Goal: Transaction & Acquisition: Purchase product/service

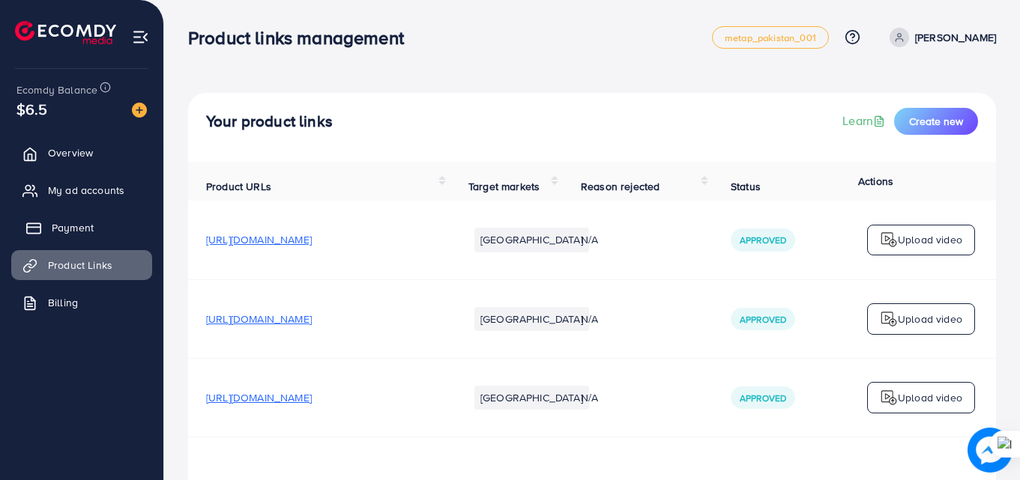
click at [82, 232] on span "Payment" at bounding box center [73, 227] width 42 height 15
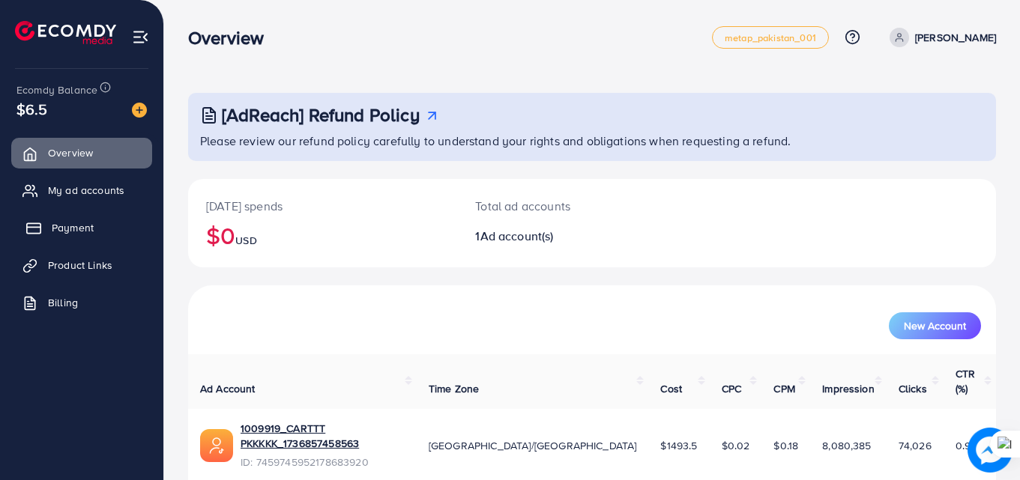
click at [92, 231] on span "Payment" at bounding box center [73, 227] width 42 height 15
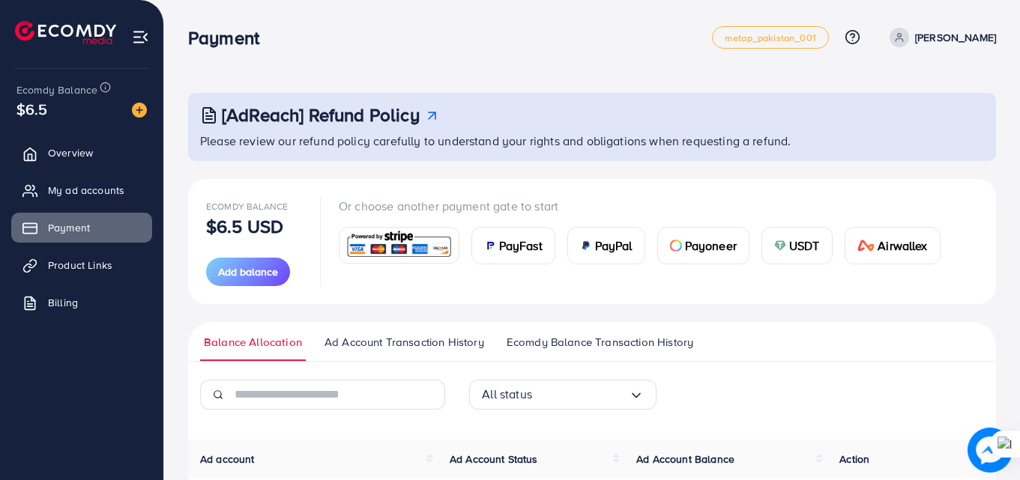
click at [820, 260] on div "USDT" at bounding box center [797, 246] width 70 height 36
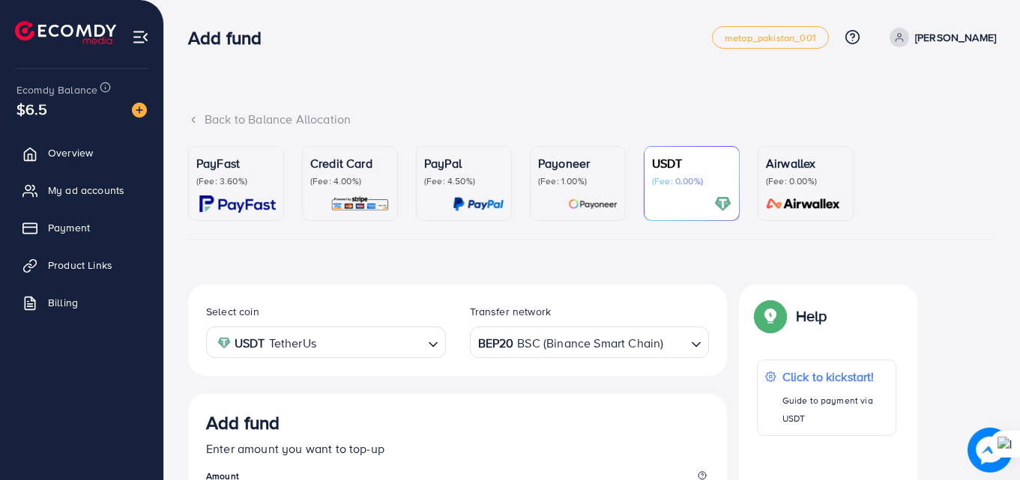
scroll to position [267, 0]
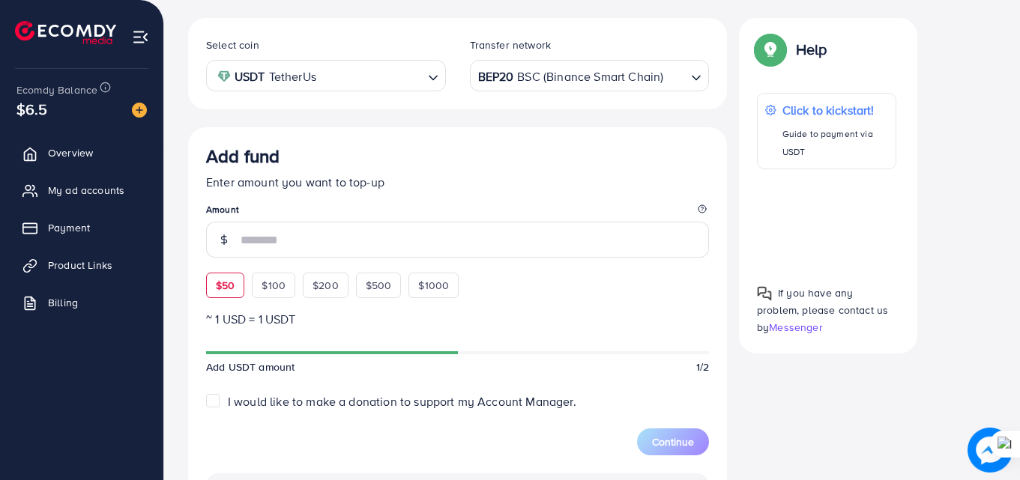
click at [229, 285] on div "Add fund Enter amount you want to top-up Amount $50 $100 $200 $500 $1000" at bounding box center [457, 221] width 503 height 153
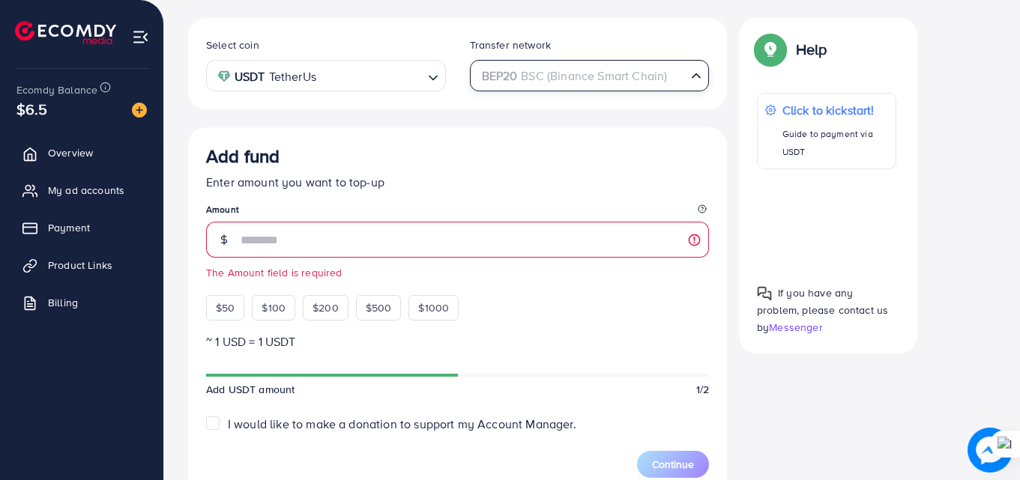
click at [573, 74] on div "BEP20 BSC (Binance Smart Chain)" at bounding box center [581, 74] width 212 height 26
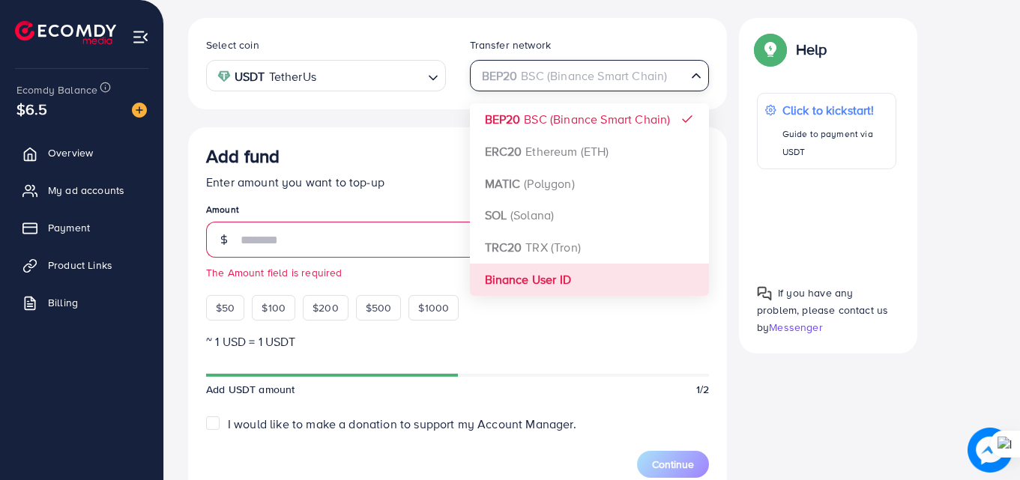
click at [527, 282] on div "Select coin USDT TetherUs Loading... Transfer network BEP20 BSC (Binance Smart …" at bounding box center [457, 415] width 539 height 794
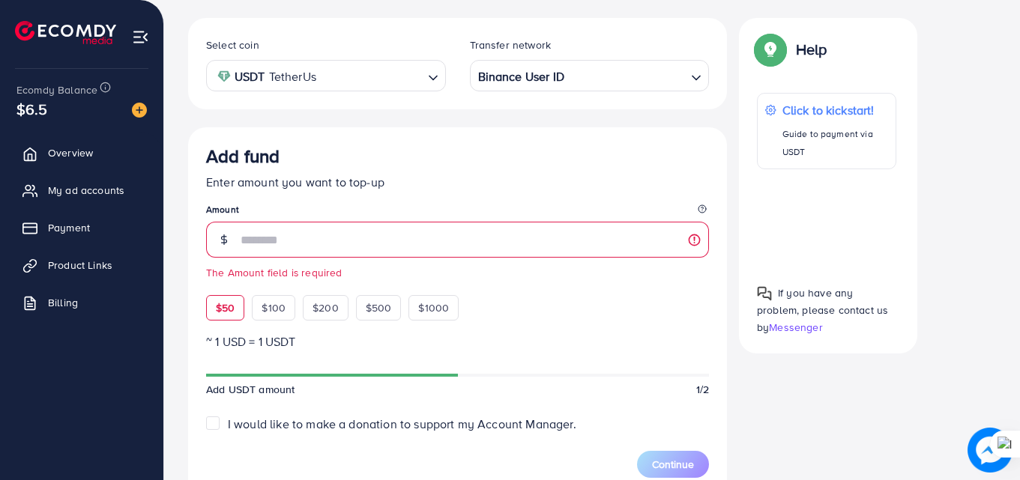
click at [228, 310] on span "$50" at bounding box center [225, 307] width 19 height 15
type input "**"
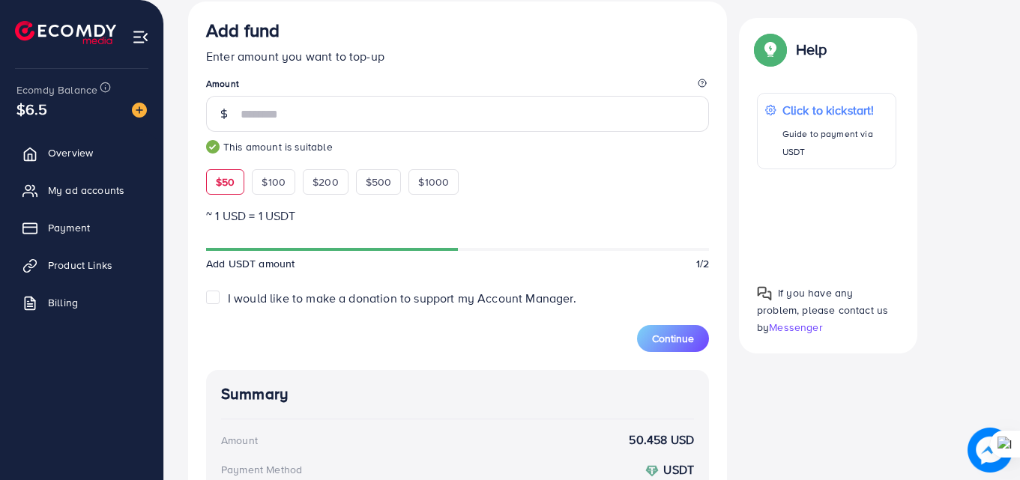
scroll to position [378, 0]
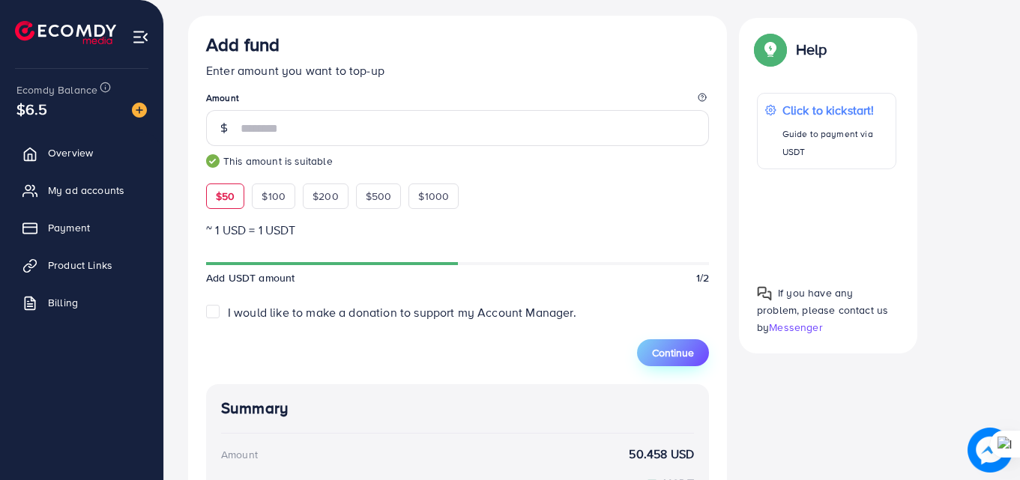
click at [683, 360] on span "Continue" at bounding box center [673, 352] width 42 height 15
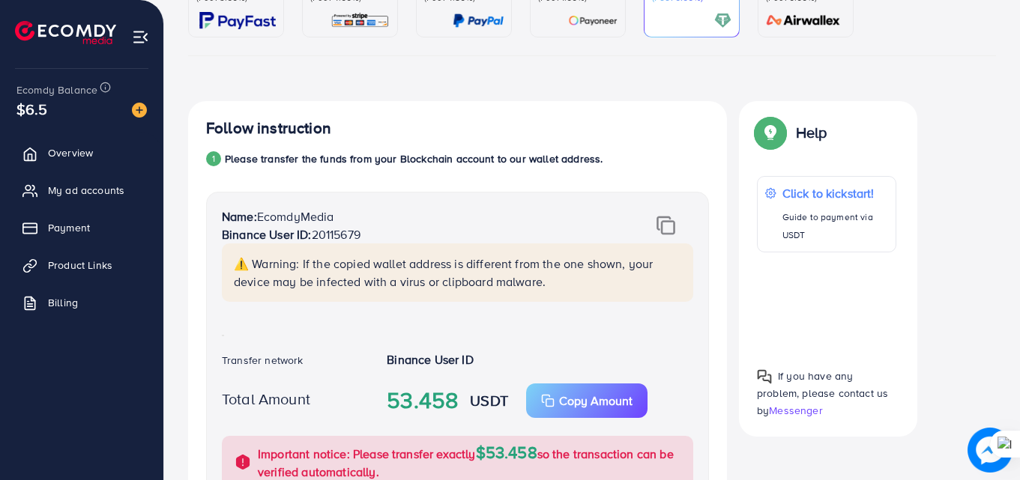
scroll to position [112, 0]
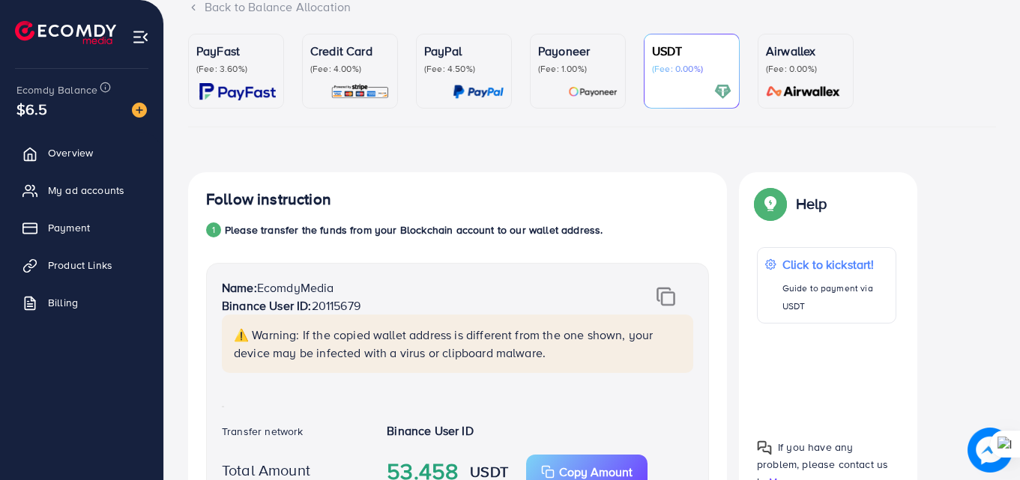
click at [341, 306] on p "Binance User ID: 20115679" at bounding box center [416, 306] width 389 height 18
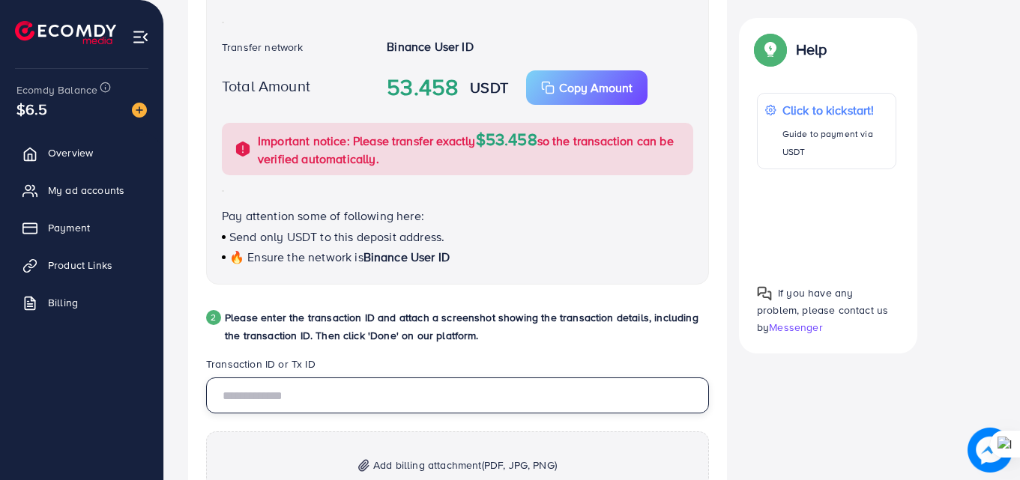
click at [348, 393] on input "text" at bounding box center [457, 396] width 503 height 36
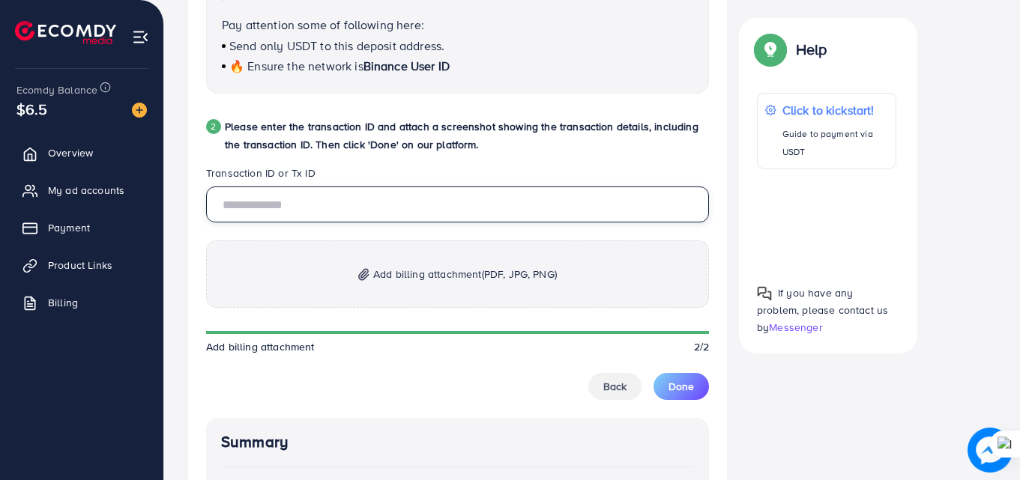
scroll to position [689, 0]
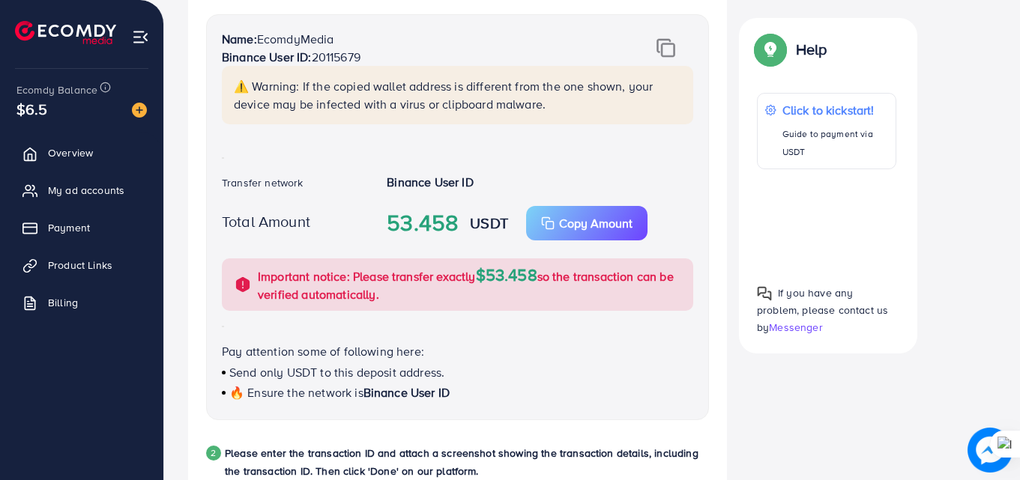
scroll to position [366, 0]
